Goal: Transaction & Acquisition: Purchase product/service

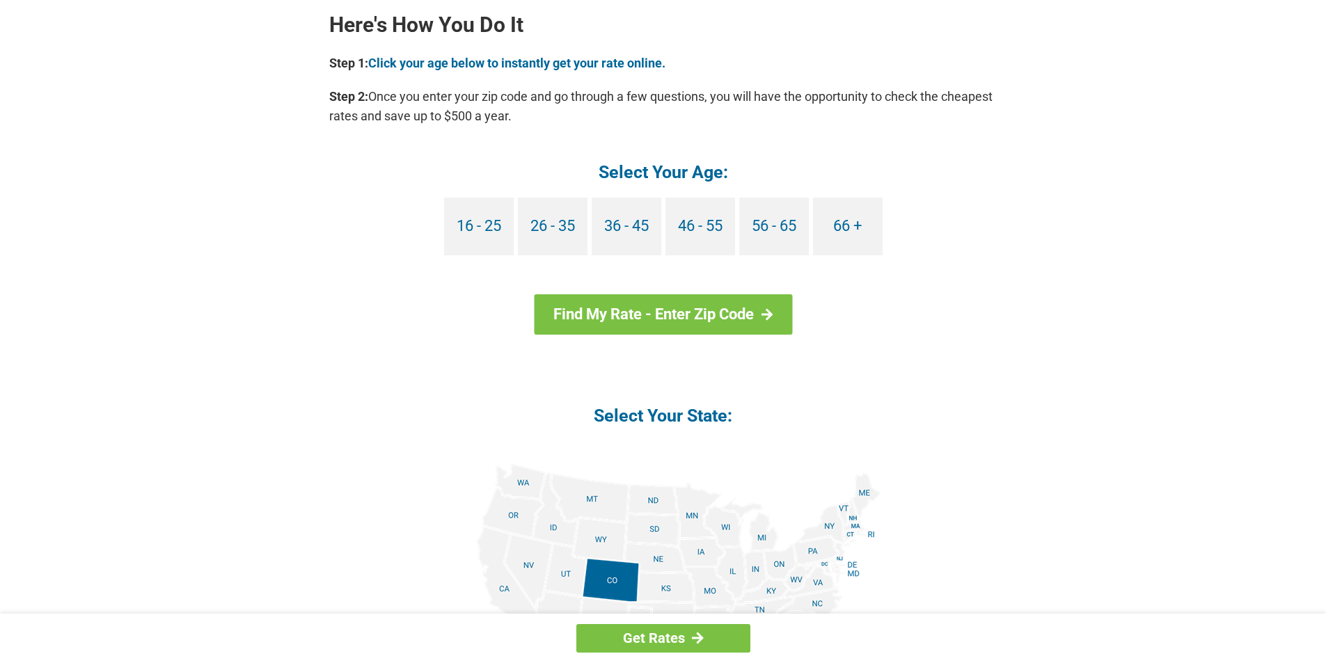
scroll to position [1392, 0]
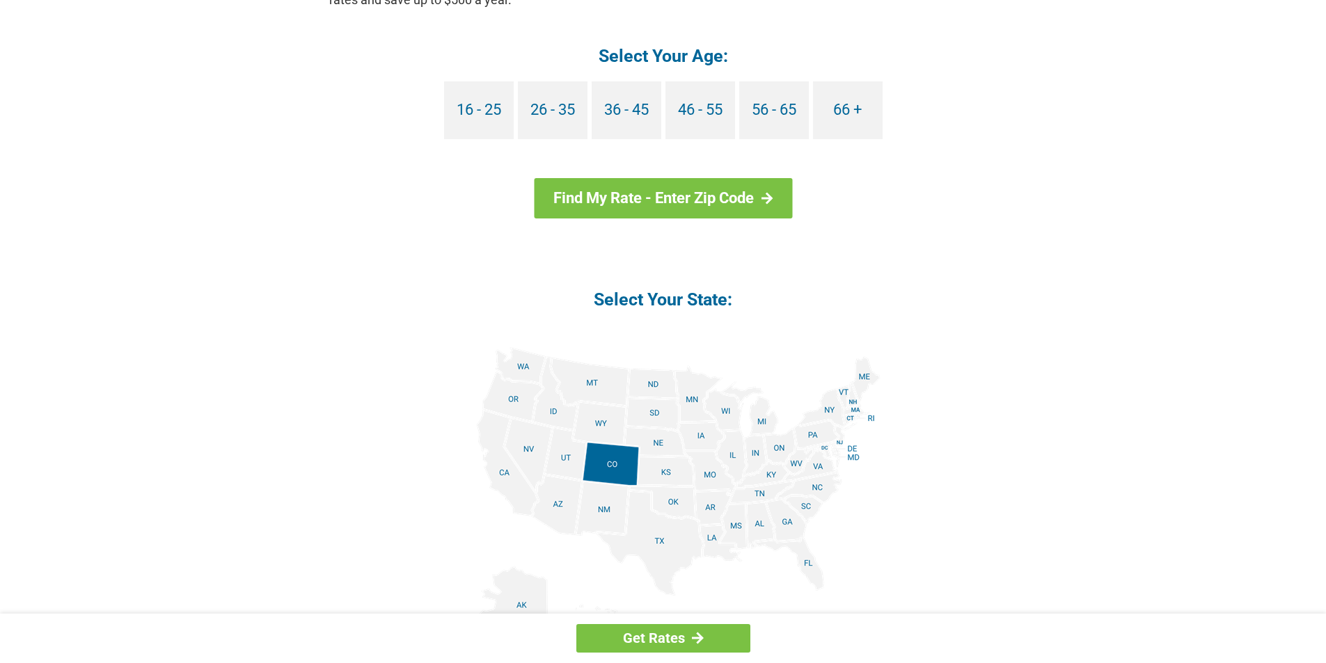
click at [763, 420] on img at bounding box center [663, 504] width 434 height 314
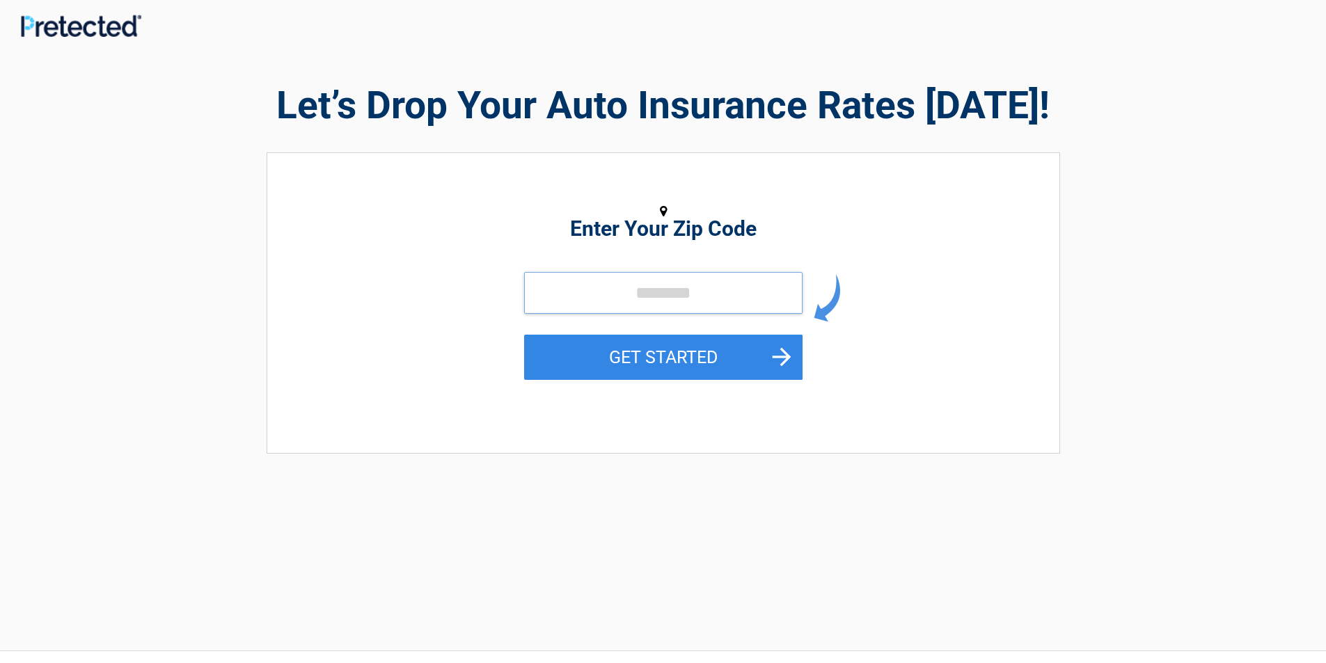
click at [607, 290] on input "tel" at bounding box center [663, 293] width 278 height 42
type input "*****"
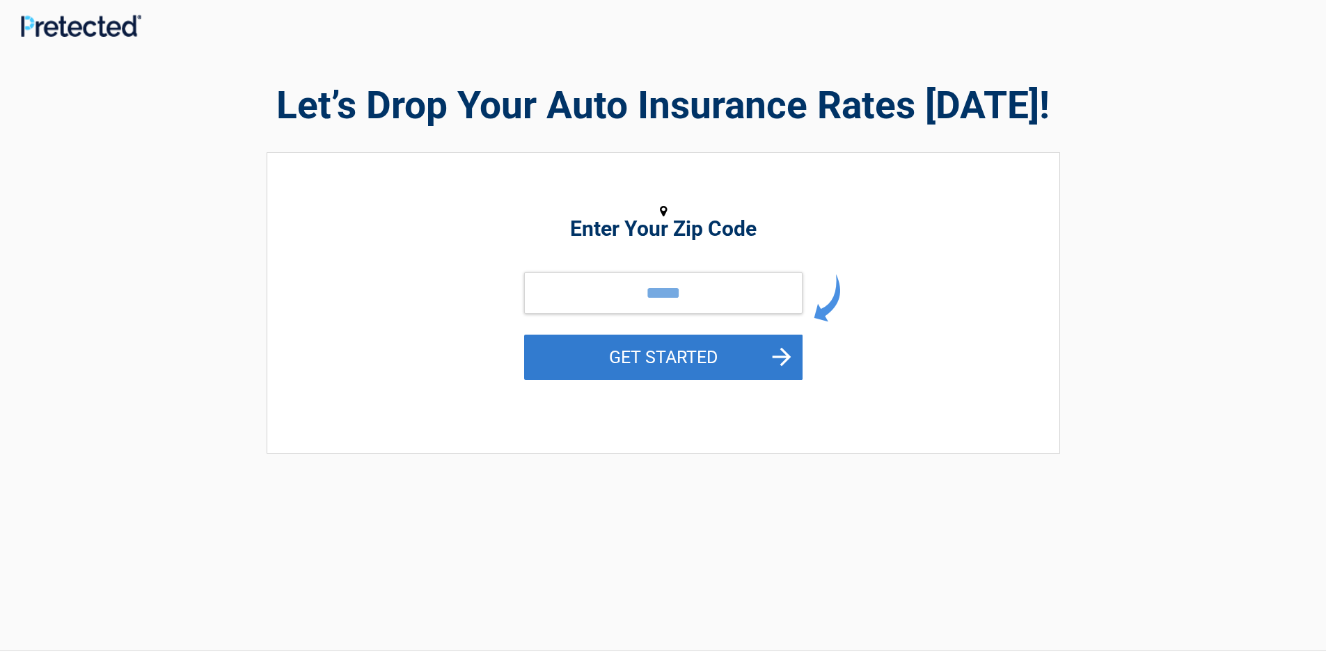
click at [777, 356] on button "GET STARTED" at bounding box center [663, 357] width 278 height 45
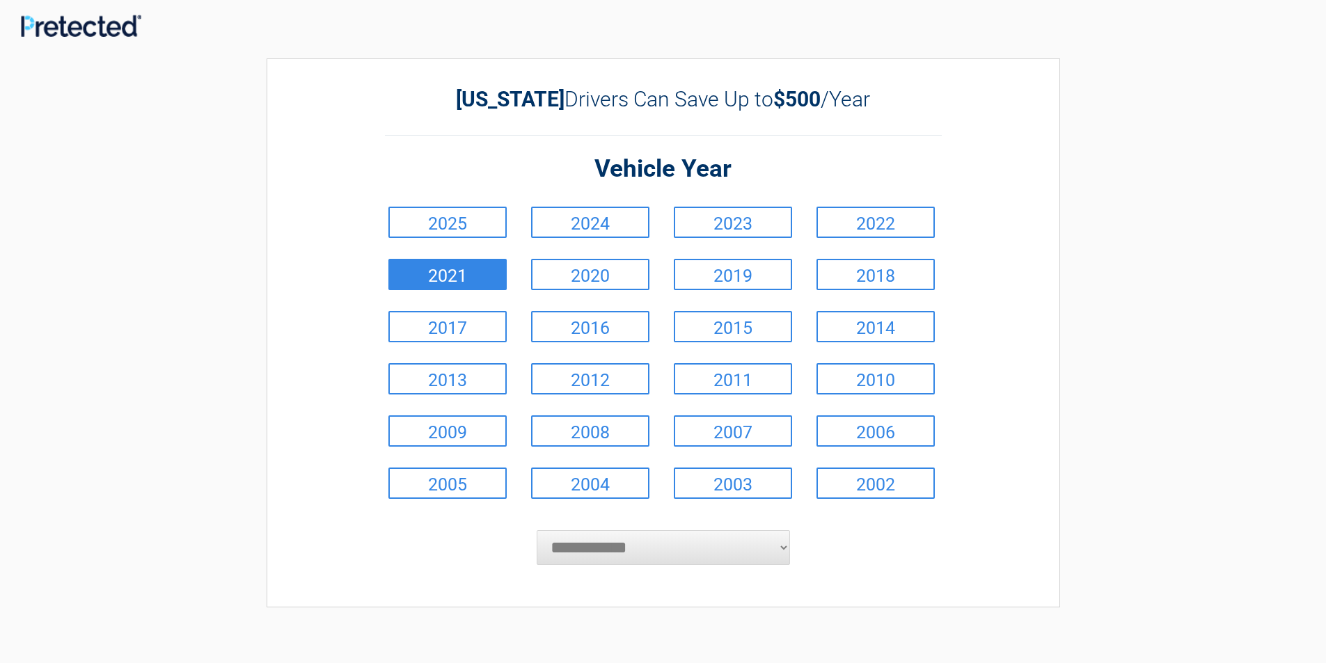
click at [450, 271] on link "2021" at bounding box center [447, 274] width 118 height 31
